Goal: Task Accomplishment & Management: Manage account settings

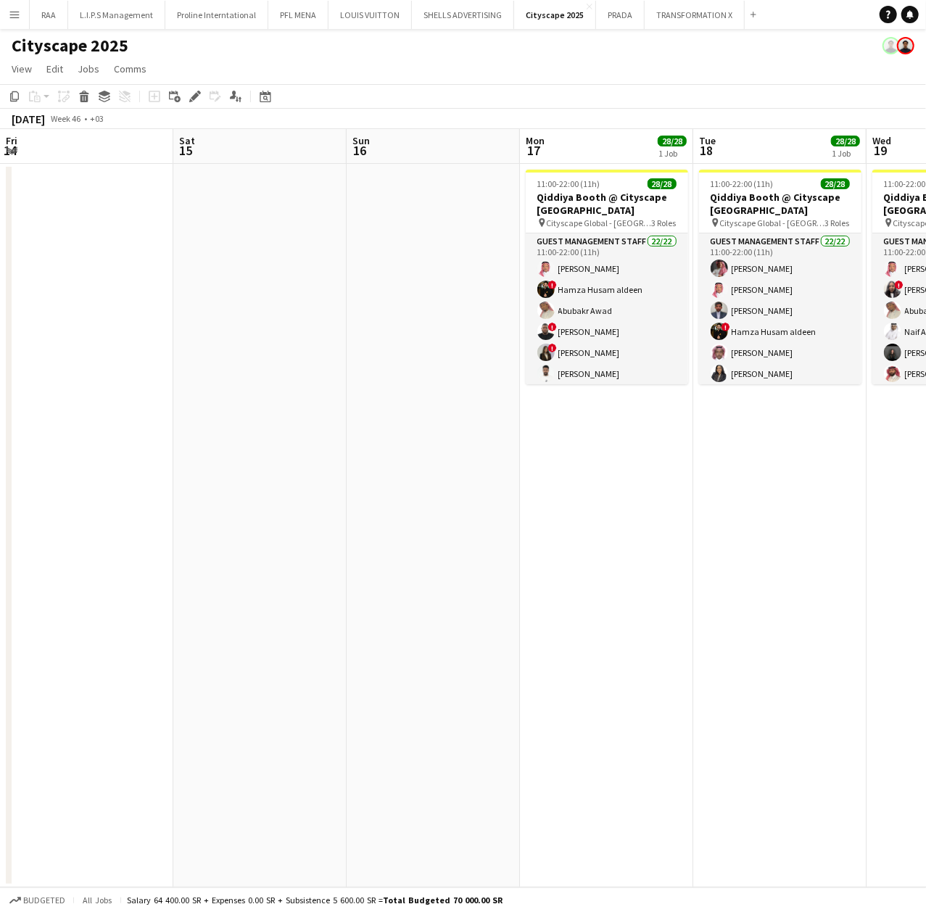
scroll to position [0, 499]
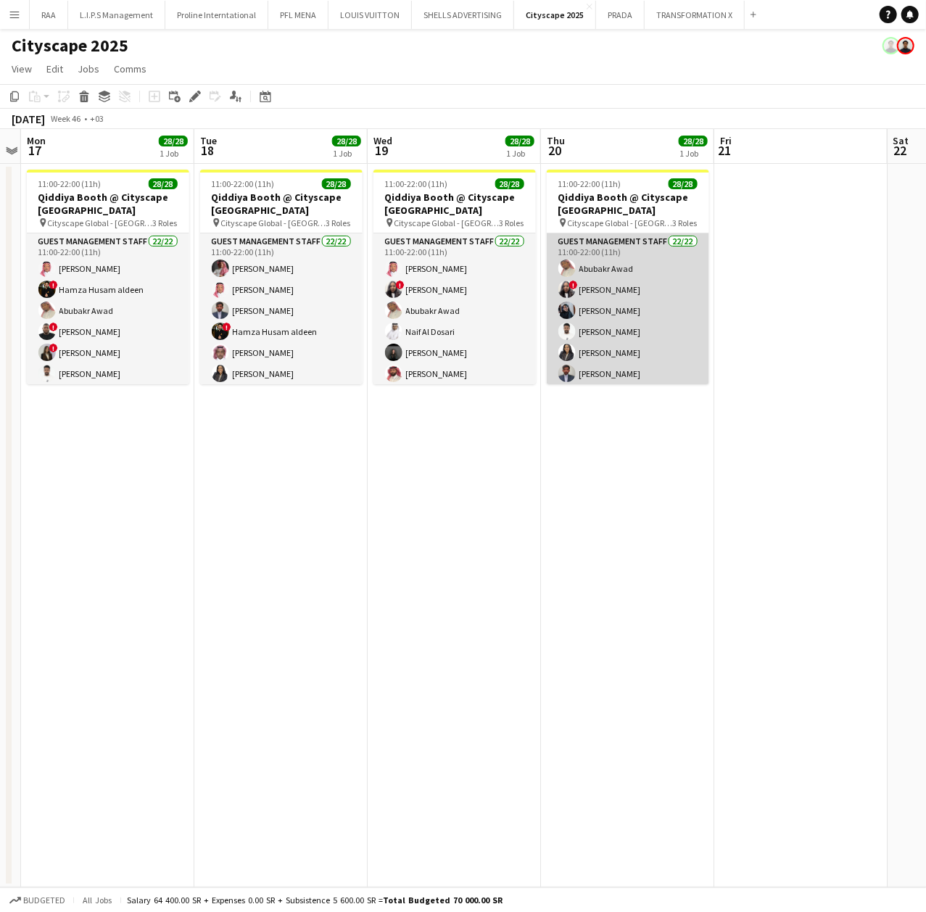
click at [604, 261] on app-card-role "Guest Management Staff 22/22 11:00-22:00 (11h) [PERSON_NAME] ! [PERSON_NAME] [P…" at bounding box center [628, 478] width 162 height 491
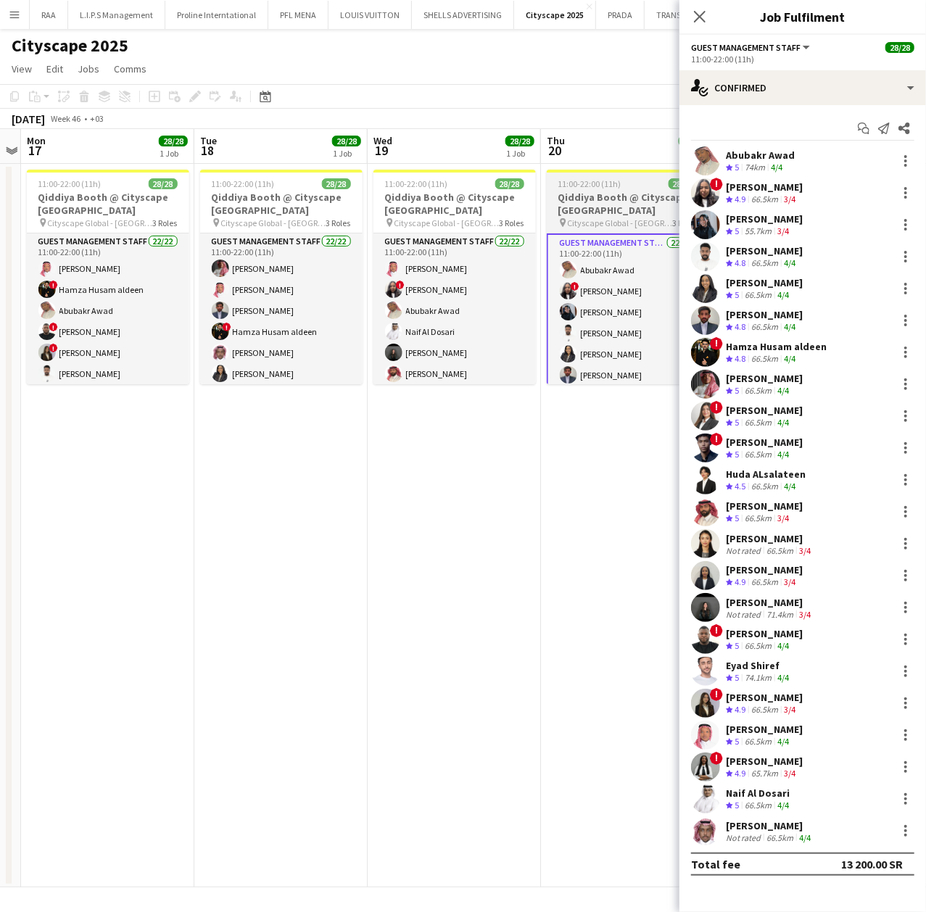
drag, startPoint x: 610, startPoint y: 199, endPoint x: 624, endPoint y: 198, distance: 13.1
click at [612, 199] on h3 "Qiddiya Booth @ Cityscape Malham" at bounding box center [628, 204] width 162 height 26
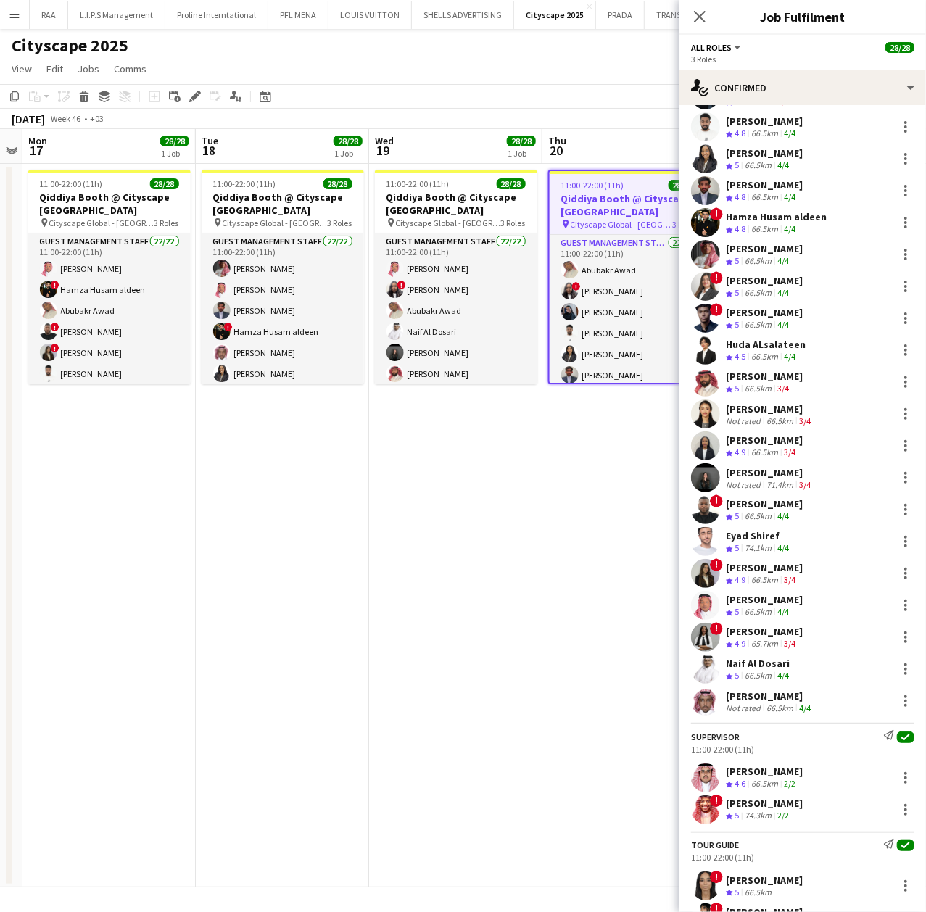
scroll to position [291, 0]
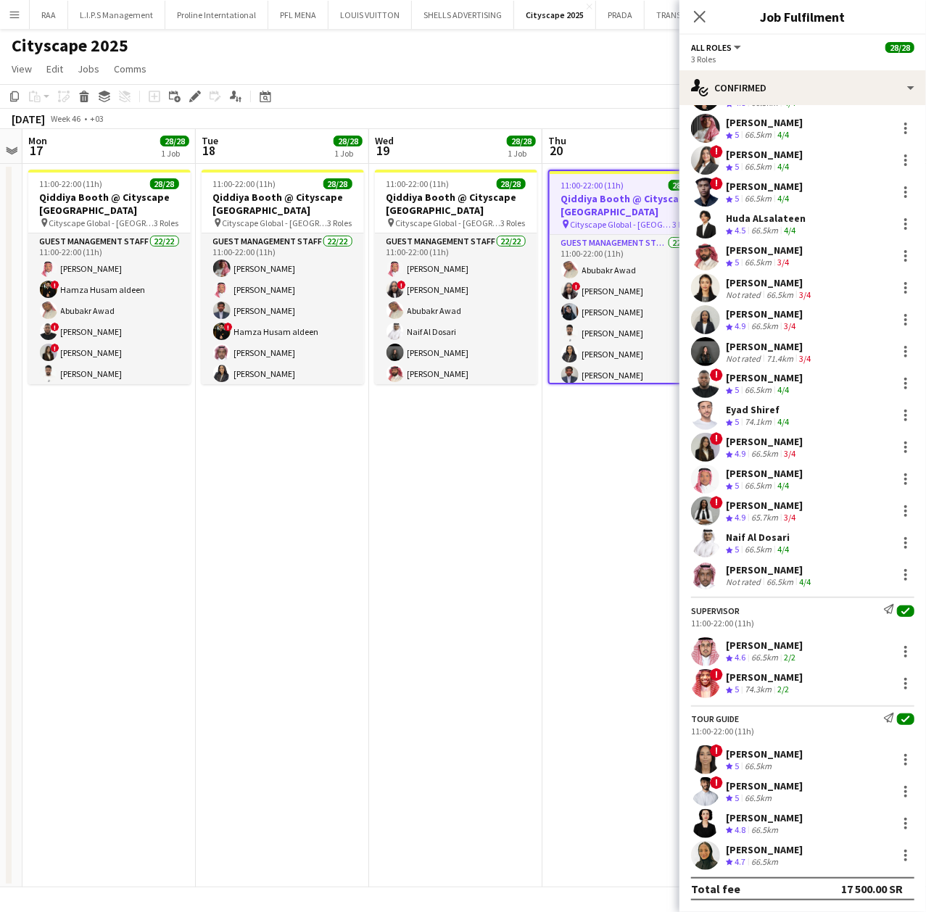
click at [772, 804] on div "66.5km" at bounding box center [758, 798] width 33 height 12
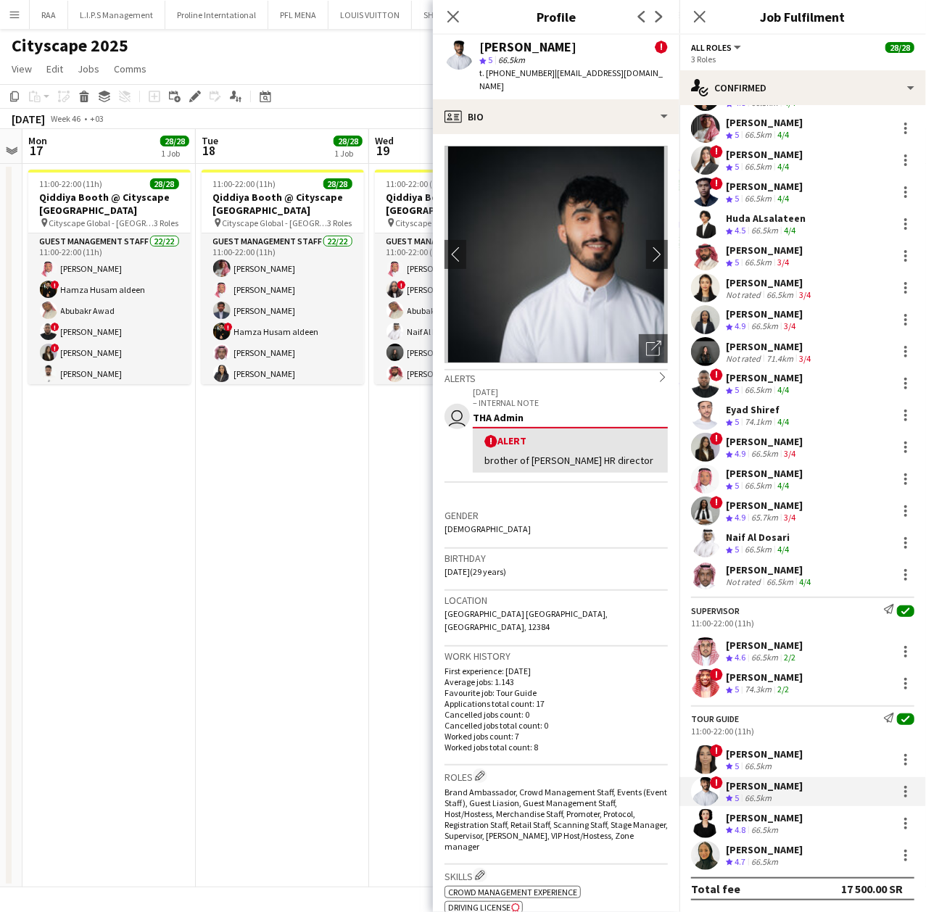
click at [552, 51] on div "Salman Albuqayshi" at bounding box center [527, 47] width 97 height 13
click at [552, 49] on div "Salman Albuqayshi" at bounding box center [527, 47] width 97 height 13
click at [552, 48] on div "Salman Albuqayshi" at bounding box center [527, 47] width 97 height 13
click at [554, 46] on div "Salman Albuqayshi" at bounding box center [527, 47] width 97 height 13
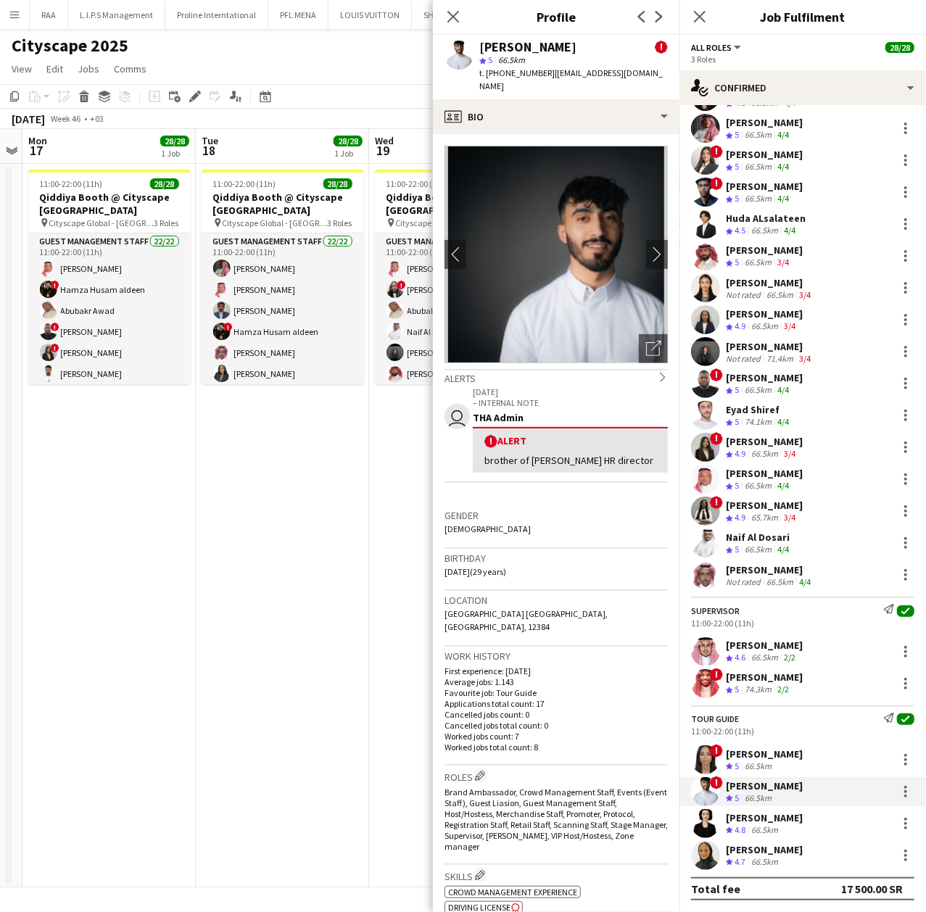
click at [555, 45] on div "Salman Albuqayshi" at bounding box center [527, 47] width 97 height 13
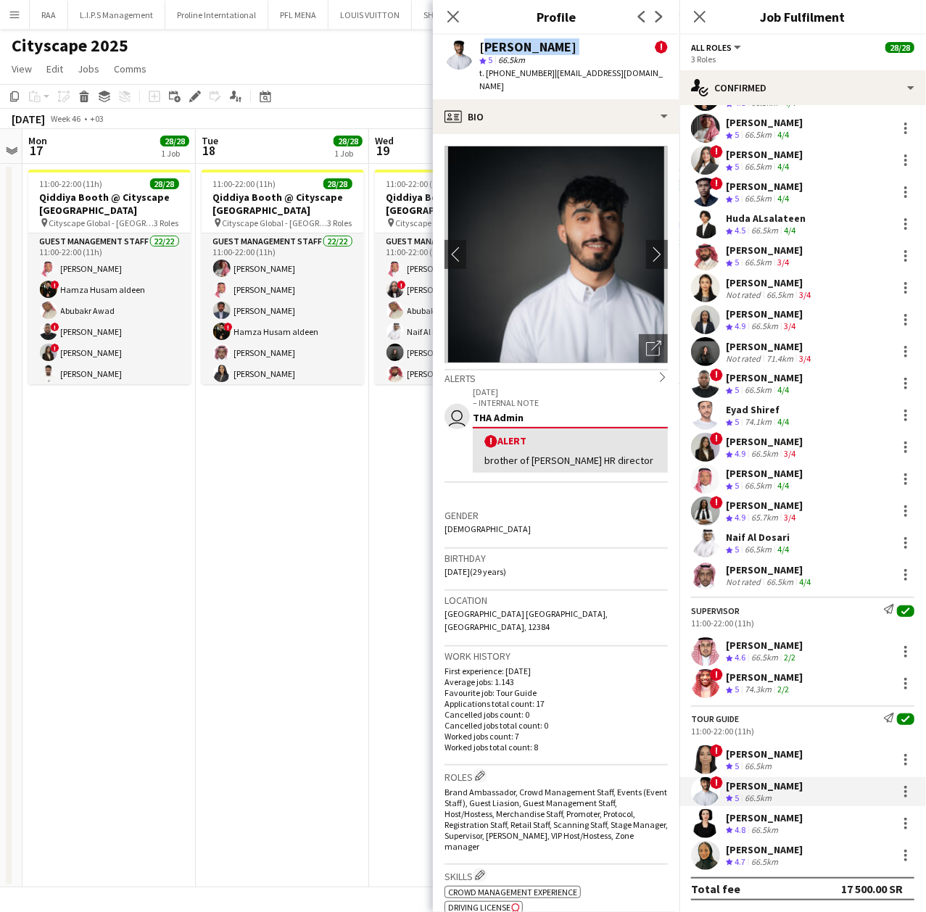
click at [592, 44] on div "Salman Albuqayshi !" at bounding box center [573, 47] width 189 height 13
click at [593, 44] on div "Salman Albuqayshi !" at bounding box center [573, 47] width 189 height 13
click at [576, 44] on div "Salman Albuqayshi" at bounding box center [527, 47] width 97 height 13
click at [560, 44] on div "Salman Albuqayshi" at bounding box center [527, 47] width 97 height 13
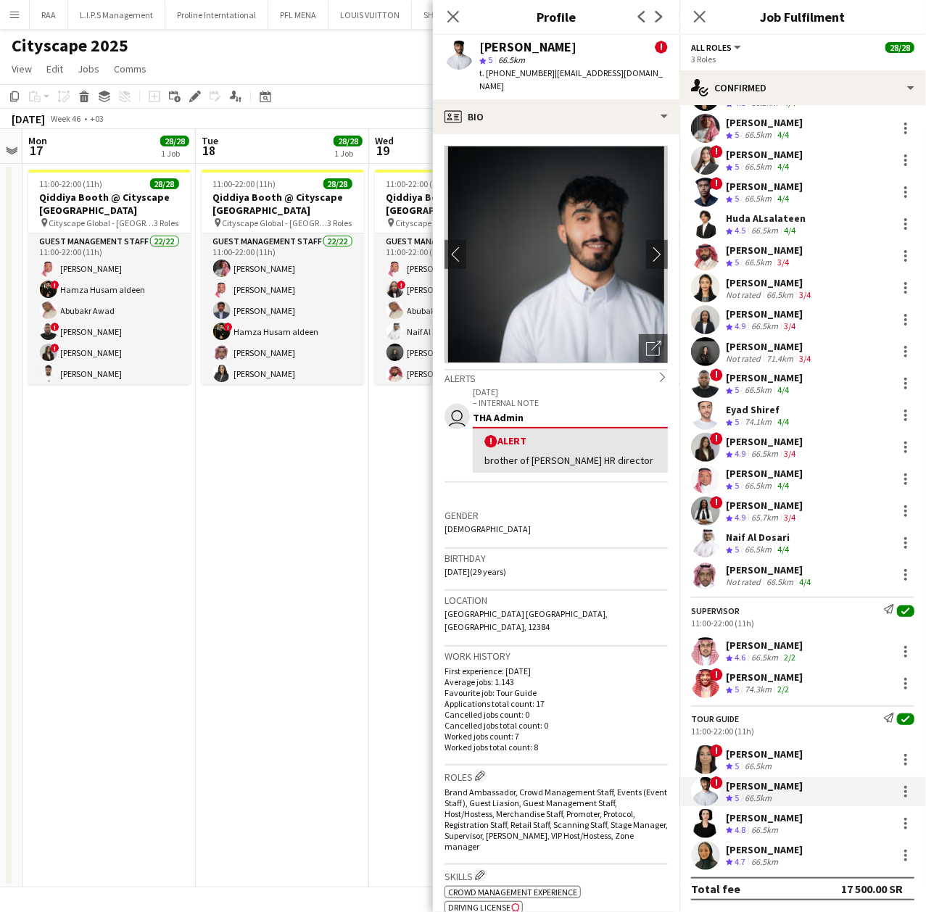
copy div "Albuqayshi"
